Goal: Transaction & Acquisition: Book appointment/travel/reservation

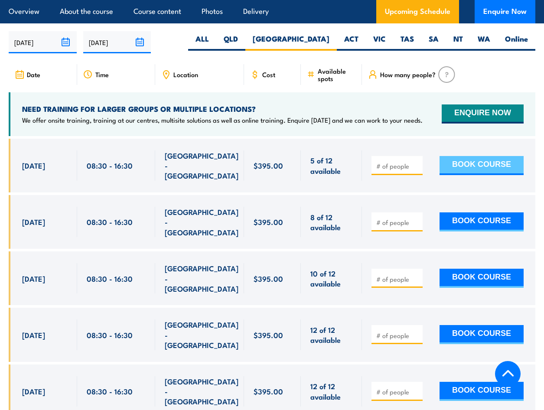
click at [495, 168] on button "BOOK COURSE" at bounding box center [482, 165] width 84 height 19
click at [399, 168] on input "number" at bounding box center [397, 166] width 43 height 9
click at [417, 163] on input "1" at bounding box center [397, 166] width 43 height 9
type input "2"
click at [417, 163] on input "2" at bounding box center [397, 166] width 43 height 9
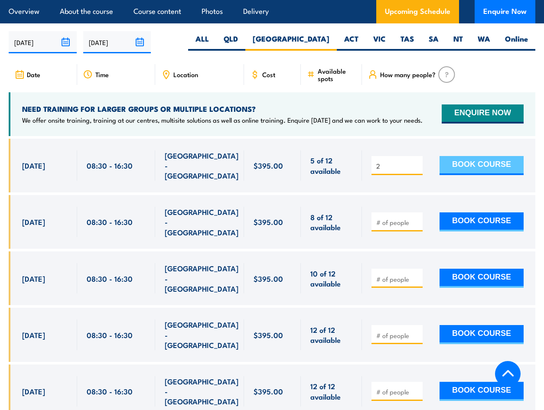
click at [462, 164] on button "BOOK COURSE" at bounding box center [482, 165] width 84 height 19
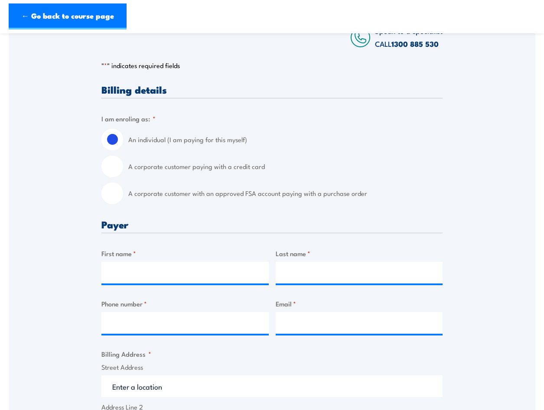
scroll to position [173, 0]
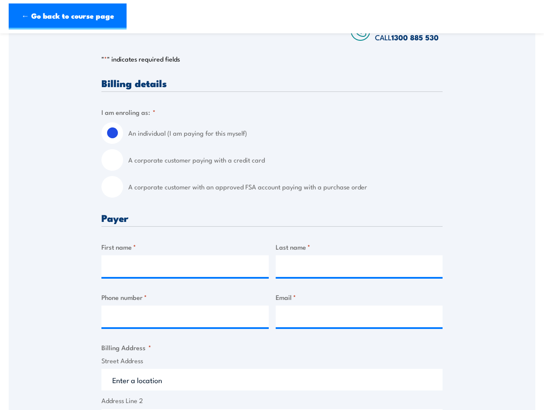
click at [110, 160] on input "A corporate customer paying with a credit card" at bounding box center [112, 160] width 22 height 22
radio input "true"
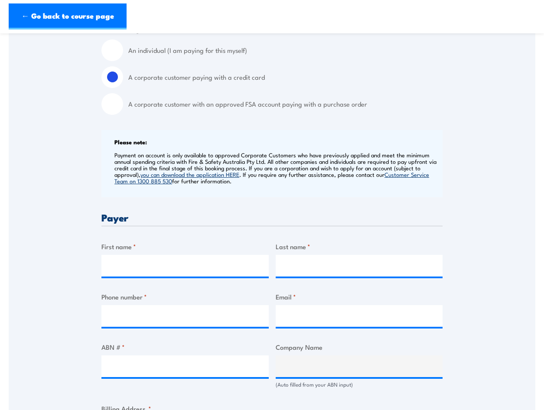
scroll to position [260, 0]
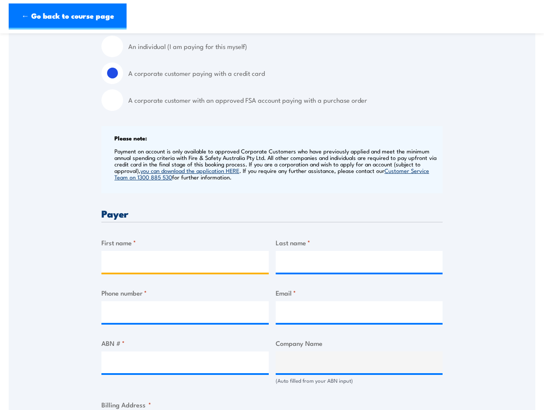
click at [119, 259] on input "First name *" at bounding box center [184, 262] width 167 height 22
type input "[PERSON_NAME]"
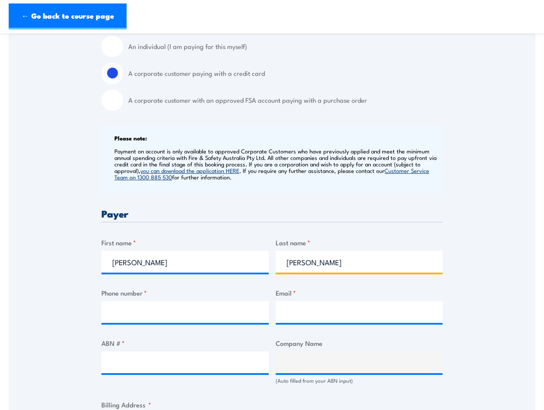
type input "[PERSON_NAME]"
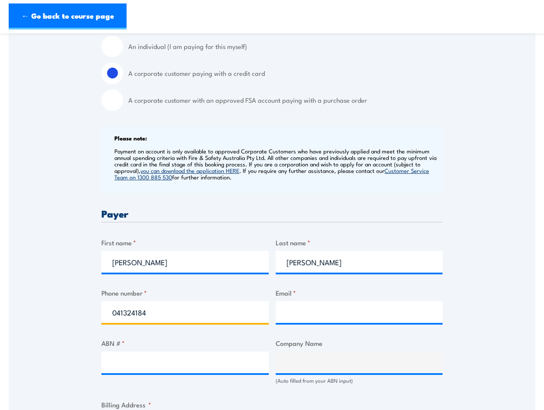
type input "0413241847"
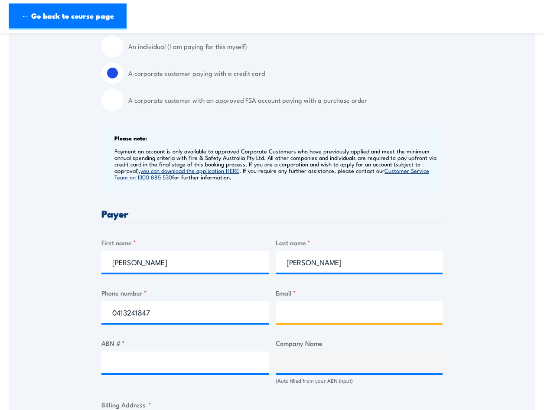
type input "[PERSON_NAME][EMAIL_ADDRESS][PERSON_NAME][DOMAIN_NAME]"
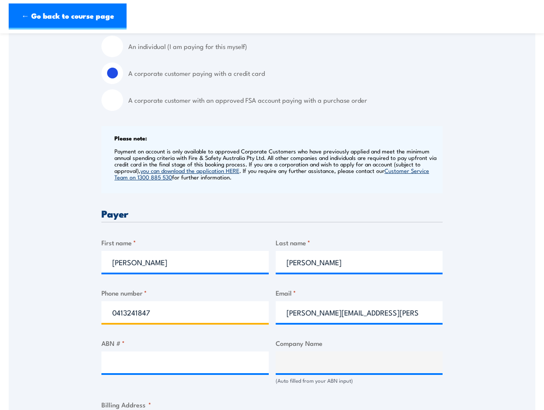
type input "0413241847"
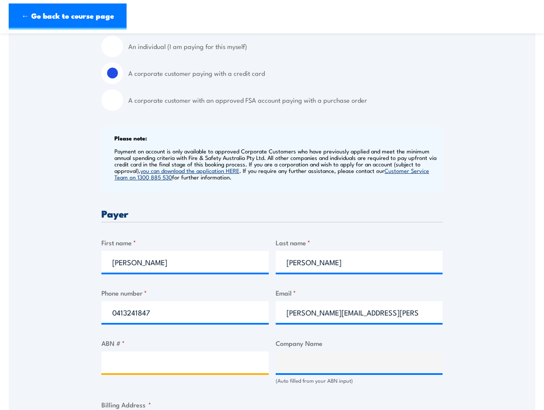
click at [146, 362] on input "ABN # *" at bounding box center [184, 363] width 167 height 22
type input "65098942459"
type input "[PERSON_NAME] CIVIL & ENVIRONMENTAL ENGINEERING PTY LTD"
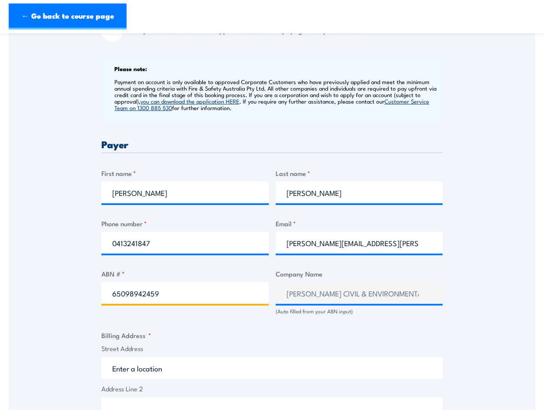
scroll to position [390, 0]
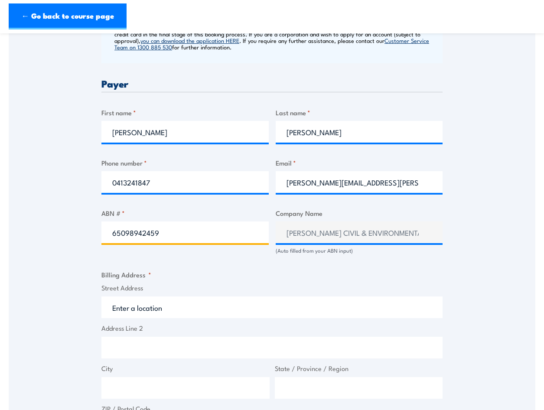
type input "65098942459"
click at [154, 311] on input "Street Address" at bounding box center [271, 307] width 341 height 22
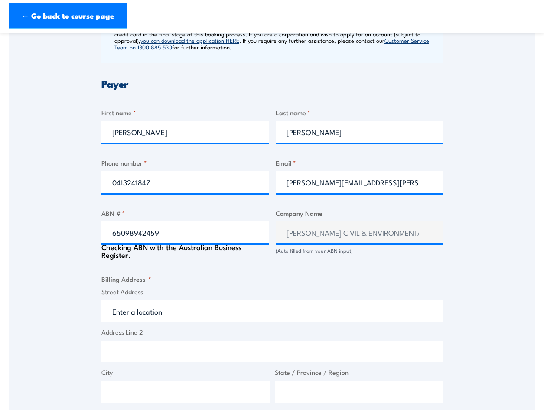
click at [147, 312] on input "Street Address" at bounding box center [271, 311] width 341 height 22
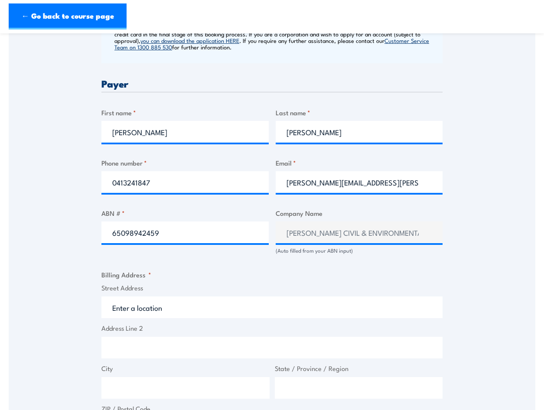
click at [117, 303] on input "Street Address" at bounding box center [271, 307] width 341 height 22
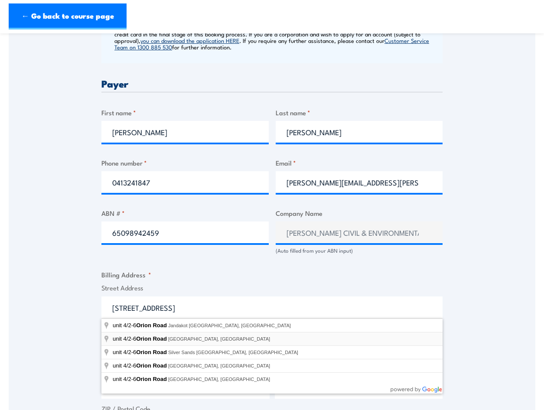
type input "[STREET_ADDRESS]"
type input "2 Orion Rd"
type input "[GEOGRAPHIC_DATA]"
type input "2066"
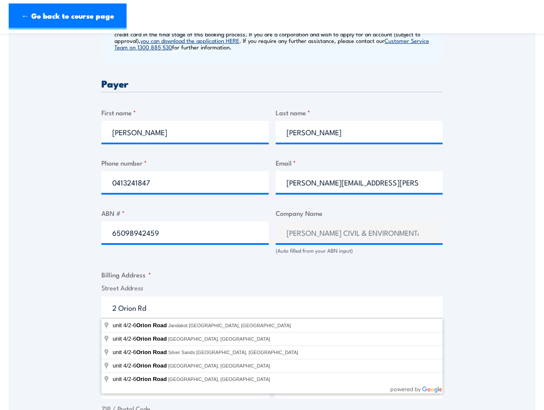
select select "[GEOGRAPHIC_DATA]"
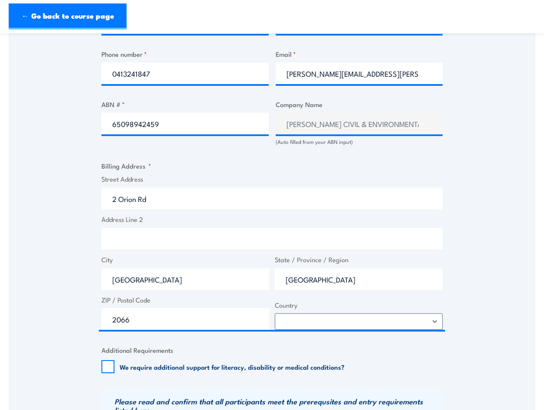
scroll to position [564, 0]
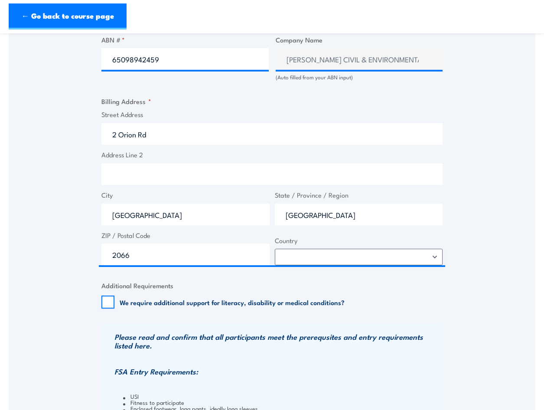
click at [97, 302] on div "Speak to a specialist CALL [PHONE_NUMBER] CALL [PHONE_NUMBER] " * " indicates r…" at bounding box center [272, 64] width 527 height 934
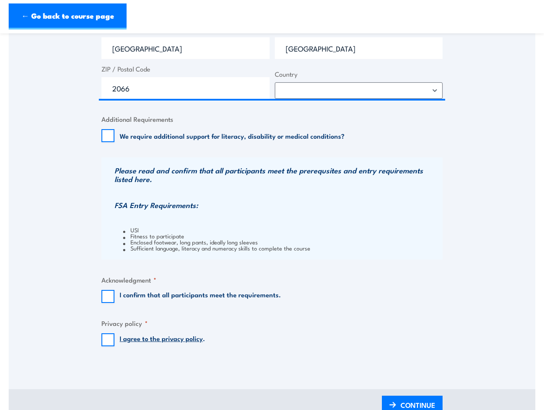
scroll to position [737, 0]
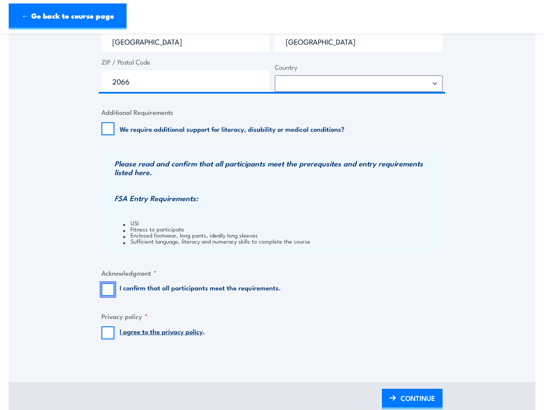
click at [107, 289] on input "I confirm that all participants meet the requirements." at bounding box center [107, 289] width 13 height 13
checkbox input "true"
drag, startPoint x: 105, startPoint y: 329, endPoint x: 120, endPoint y: 332, distance: 14.8
click at [106, 329] on input "I agree to the privacy policy ." at bounding box center [107, 332] width 13 height 13
checkbox input "true"
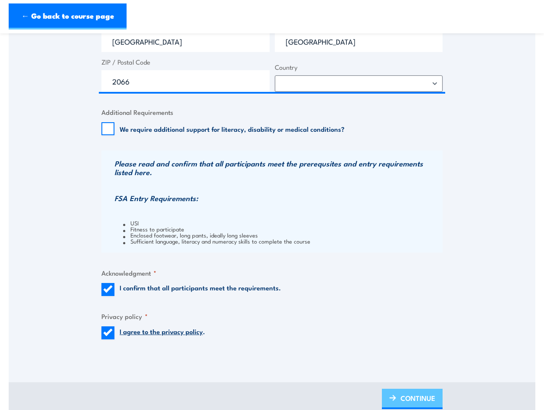
click at [410, 395] on span "CONTINUE" at bounding box center [418, 398] width 35 height 23
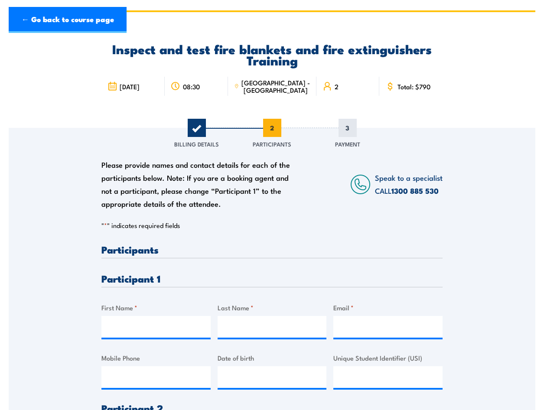
scroll to position [87, 0]
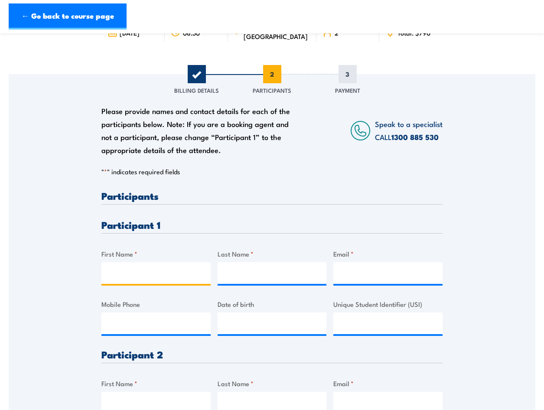
click at [121, 280] on input "First Name *" at bounding box center [155, 273] width 109 height 22
type input "[PERSON_NAME]"
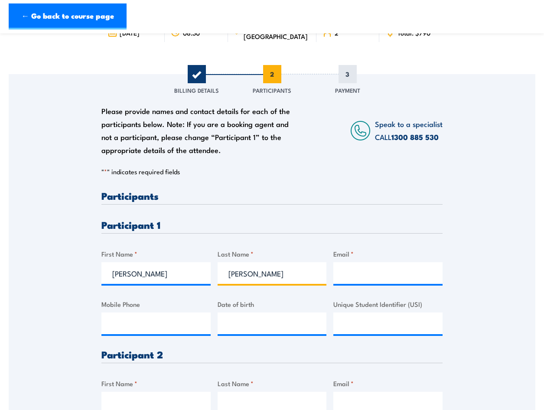
type input "[PERSON_NAME]"
type input "[PERSON_NAME][EMAIL_ADDRESS][PERSON_NAME][DOMAIN_NAME]"
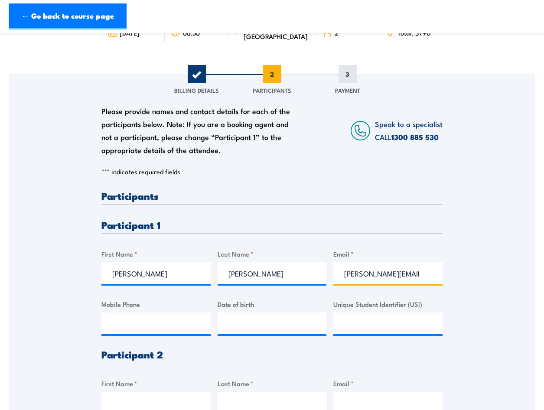
type input "0413241847"
click at [238, 331] on input "__/__/____" at bounding box center [272, 324] width 109 height 22
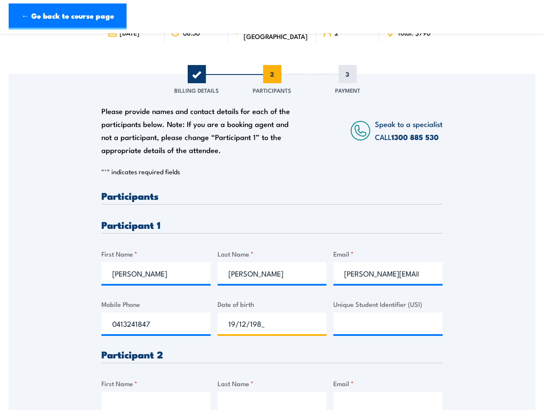
type input "[DATE]"
paste input "MJZC56YTG6"
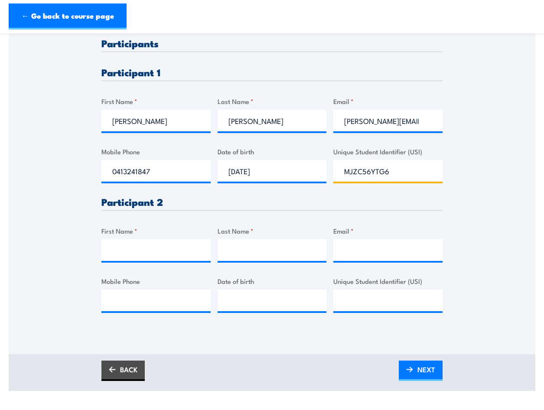
scroll to position [260, 0]
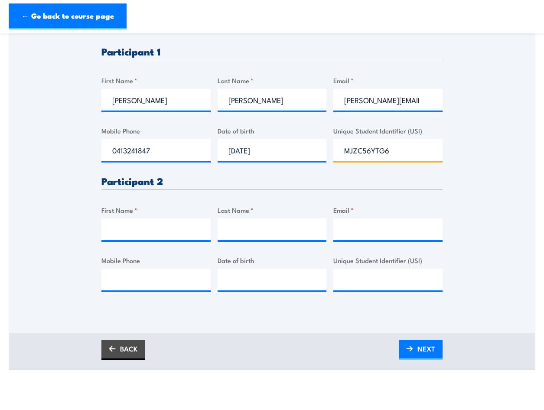
type input "MJZC56YTG6"
click at [144, 218] on input "First Name *" at bounding box center [155, 229] width 109 height 22
type input "Kayla"
type input "[PERSON_NAME]"
type input "[EMAIL_ADDRESS][PERSON_NAME][DOMAIN_NAME]"
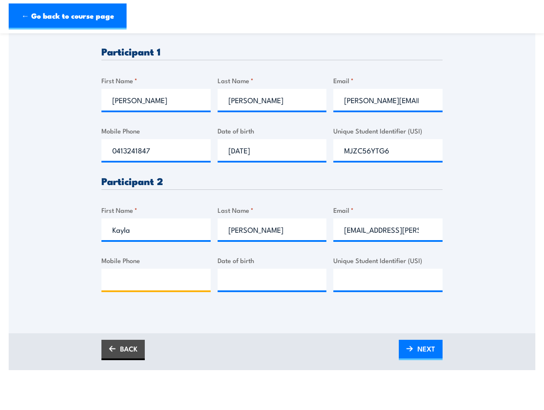
type input "0418652608"
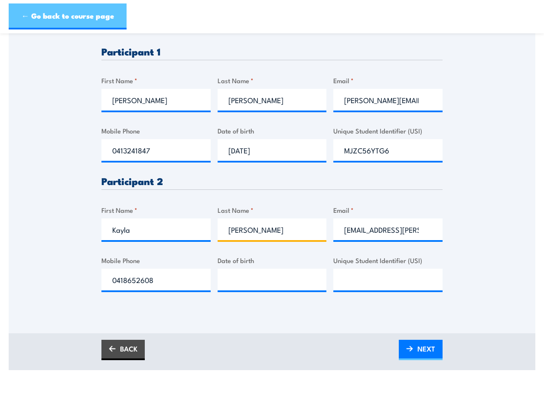
type input "[PERSON_NAME]"
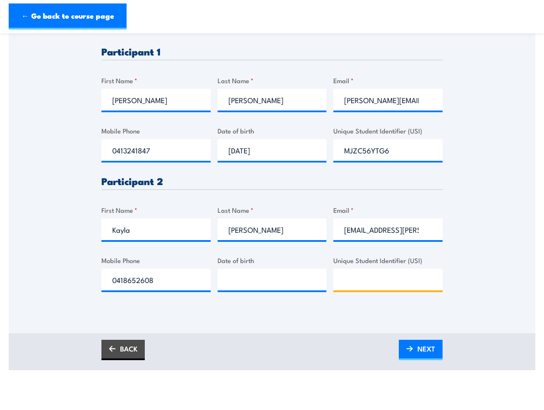
click at [354, 277] on input "Unique Student Identifier (USI)" at bounding box center [387, 280] width 109 height 22
paste input "KDVDCYTP8C"
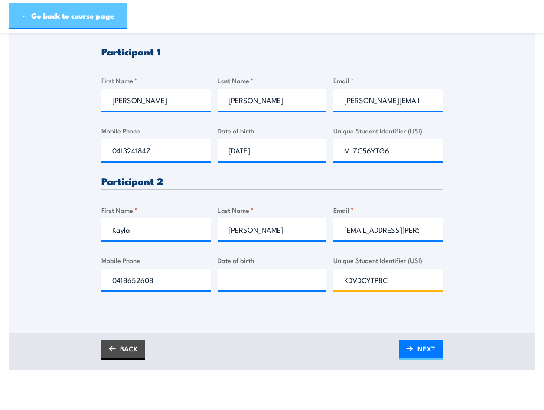
type input "KDVDCYTP8C"
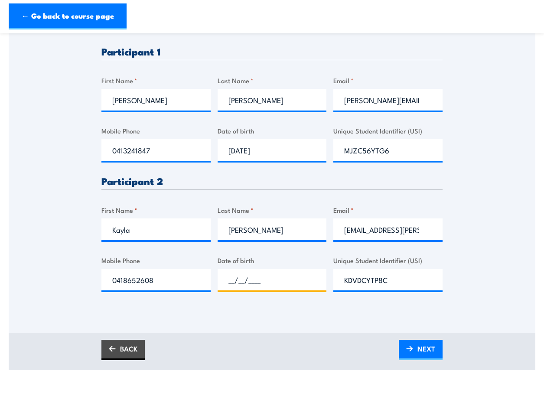
click at [257, 280] on input "__/__/____" at bounding box center [272, 280] width 109 height 22
type input "[DATE]"
click at [430, 357] on span "NEXT" at bounding box center [426, 348] width 18 height 23
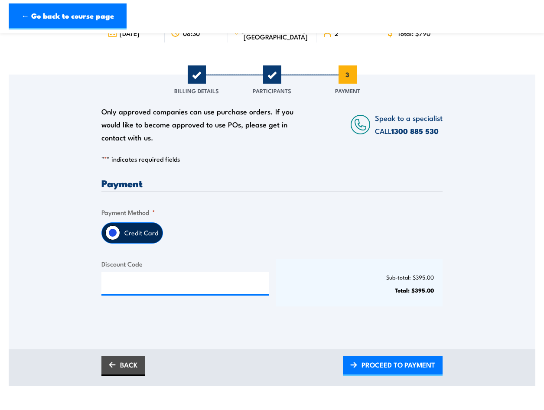
scroll to position [87, 0]
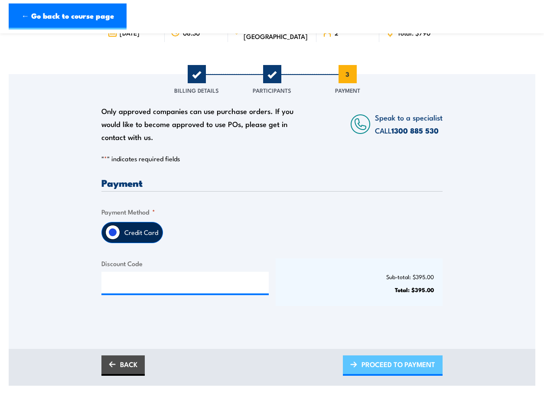
click at [368, 368] on span "PROCEED TO PAYMENT" at bounding box center [399, 364] width 74 height 23
